Goal: Obtain resource: Obtain resource

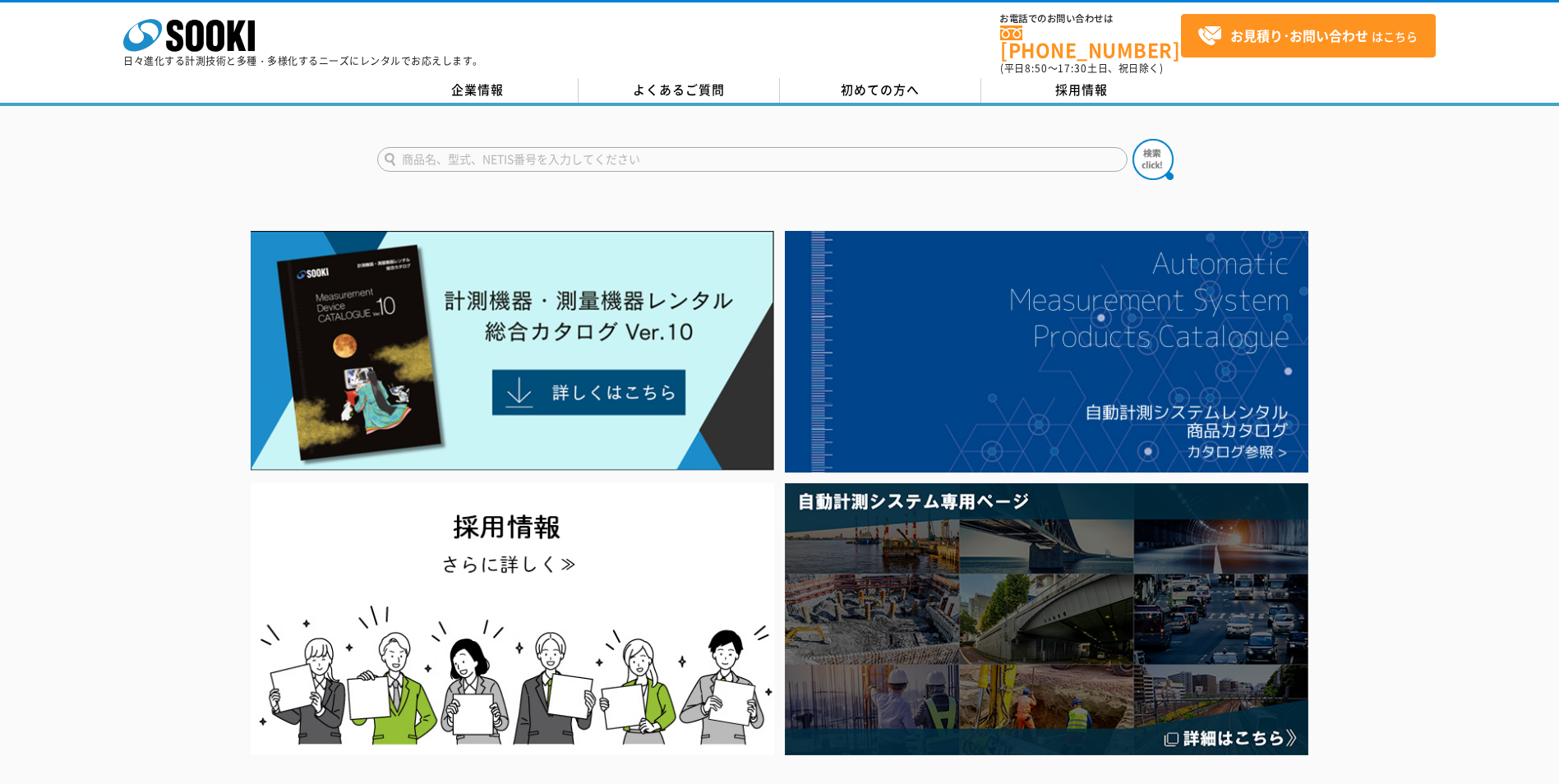
drag, startPoint x: 0, startPoint y: 0, endPoint x: 552, endPoint y: 147, distance: 571.2
click at [552, 147] on input "text" at bounding box center [752, 159] width 750 height 24
type input "AT-30DⅡ"
click at [1132, 139] on button at bounding box center [1153, 160] width 41 height 41
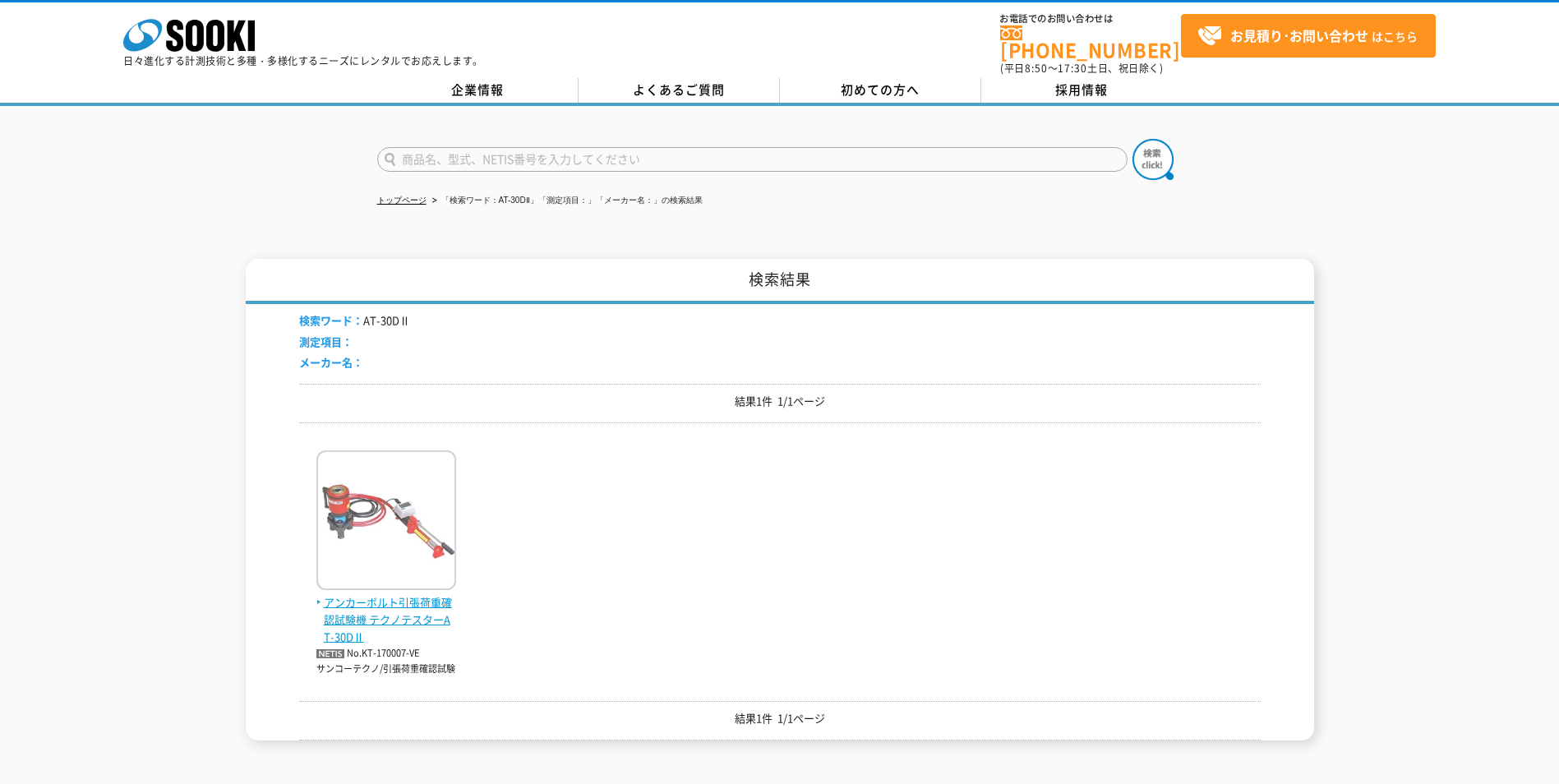
click at [377, 607] on span "アンカーボルト引張荷重確認試験機 テクノテスターAT-30DⅡ" at bounding box center [386, 619] width 140 height 51
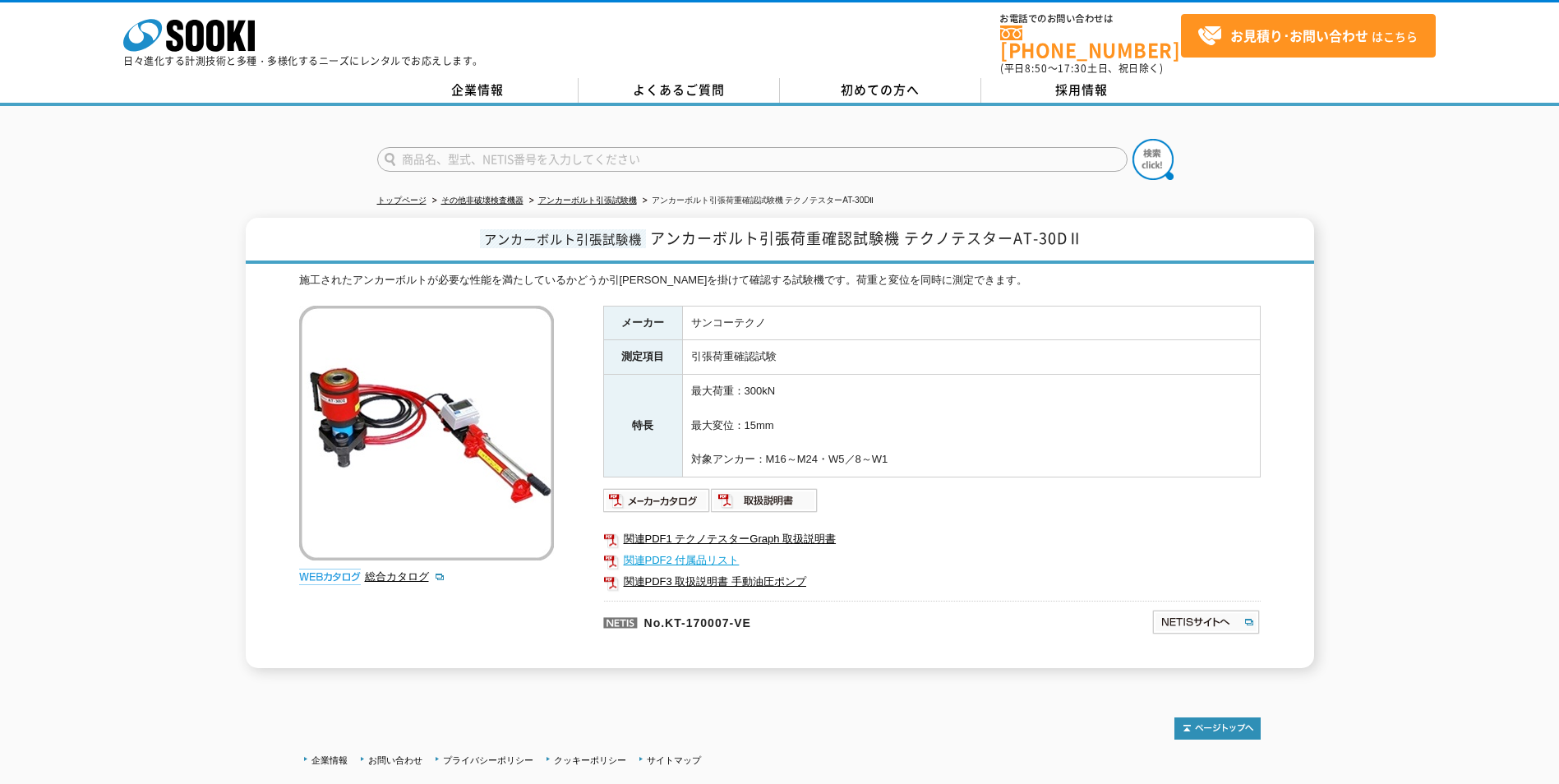
click at [699, 552] on link "関連PDF2 付属品リスト" at bounding box center [931, 561] width 657 height 22
